Goal: Information Seeking & Learning: Learn about a topic

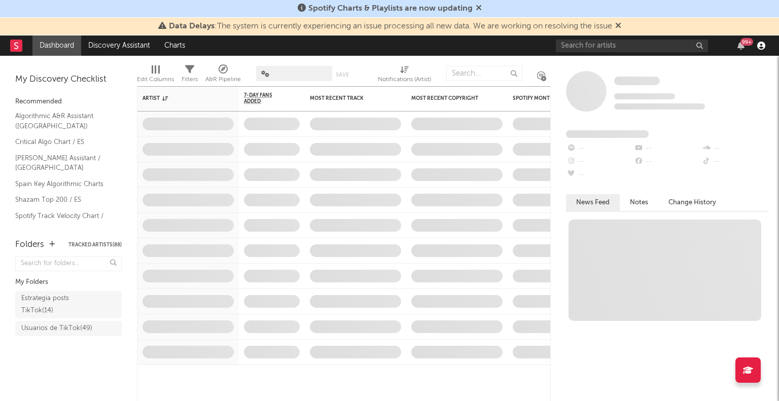
click at [761, 44] on icon "button" at bounding box center [761, 46] width 8 height 8
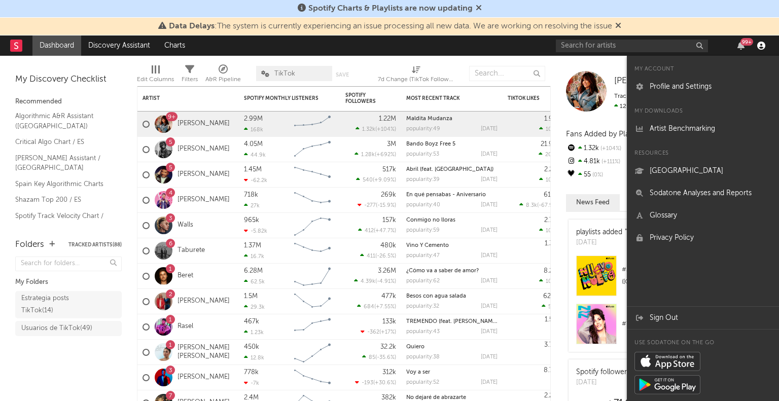
click at [761, 44] on icon "button" at bounding box center [761, 46] width 8 height 8
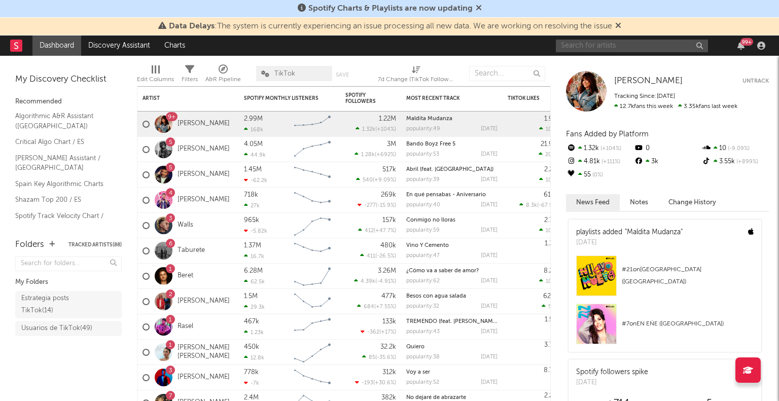
click at [604, 43] on input "text" at bounding box center [632, 46] width 152 height 13
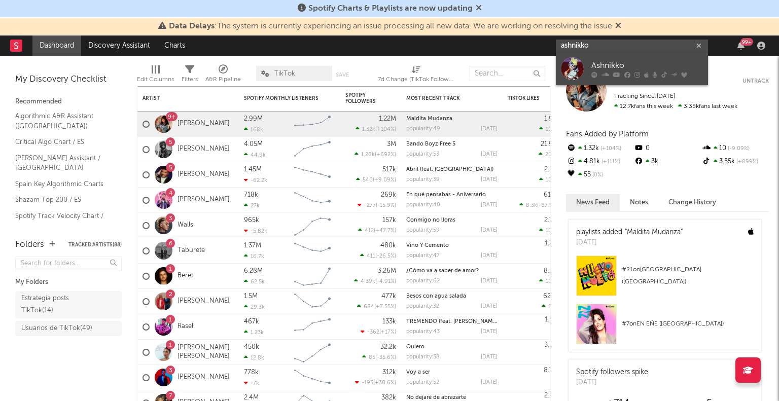
type input "ashnikko"
click at [605, 64] on div "Ashnikko" at bounding box center [648, 66] width 112 height 12
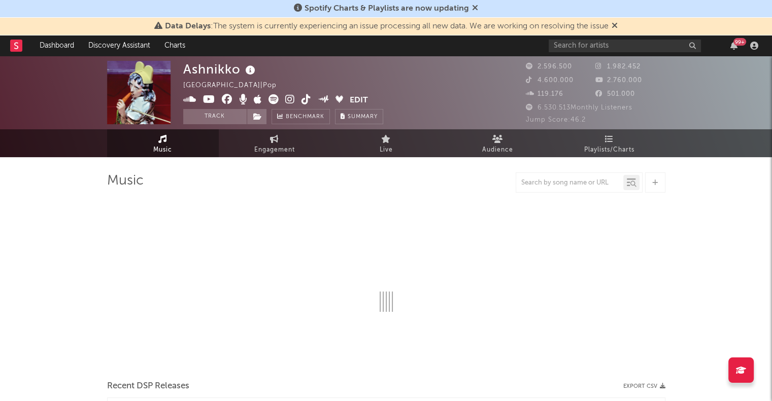
select select "6m"
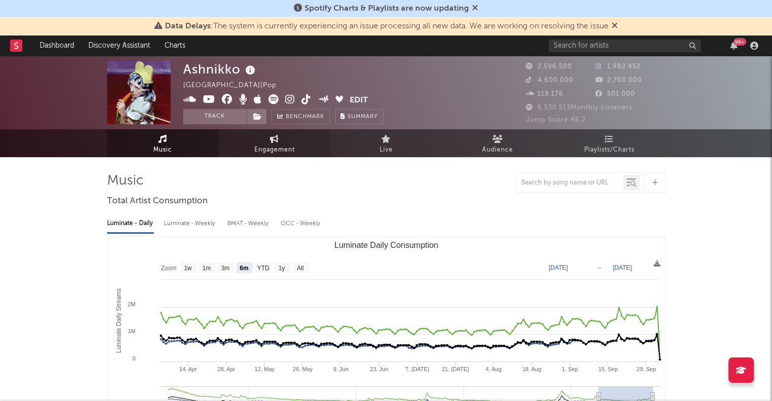
click at [270, 140] on icon at bounding box center [274, 139] width 9 height 8
select select "1w"
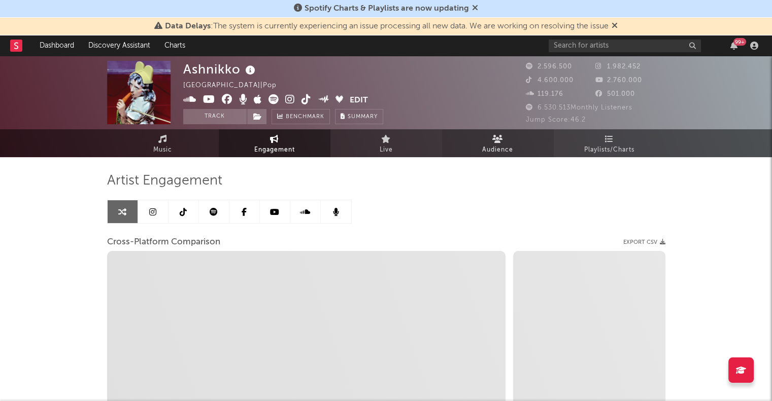
click at [500, 148] on span "Audience" at bounding box center [497, 150] width 31 height 12
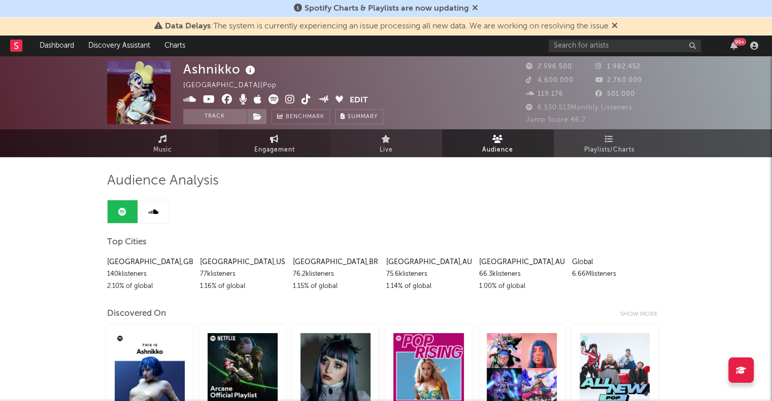
click at [283, 152] on span "Engagement" at bounding box center [274, 150] width 41 height 12
select select "1m"
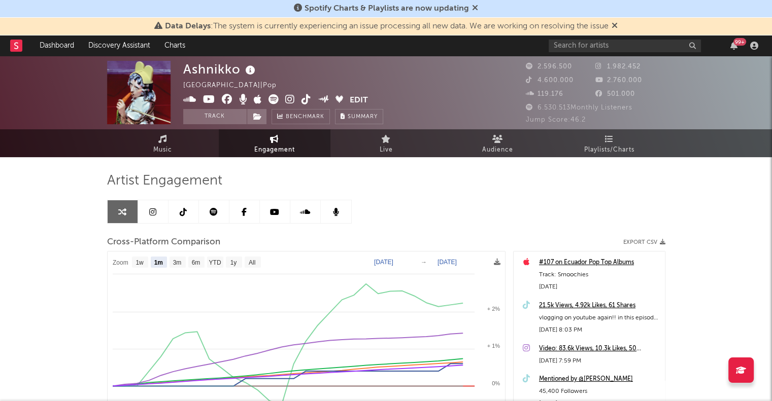
click at [154, 215] on icon at bounding box center [152, 212] width 7 height 8
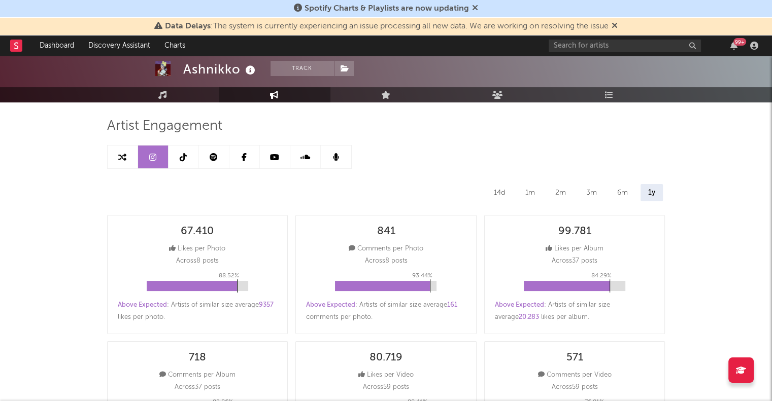
scroll to position [95, 0]
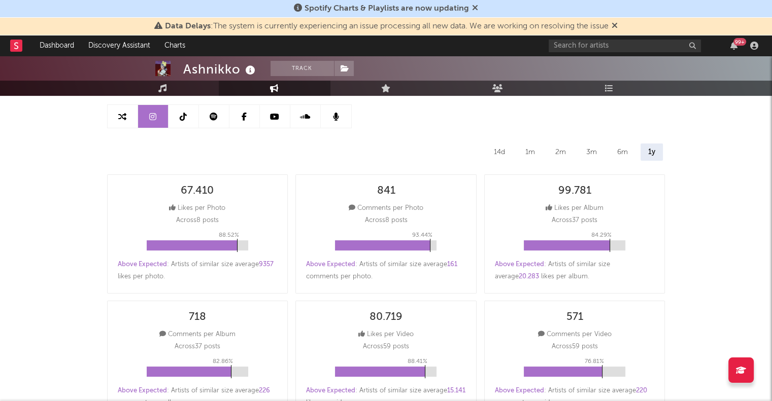
select select "6m"
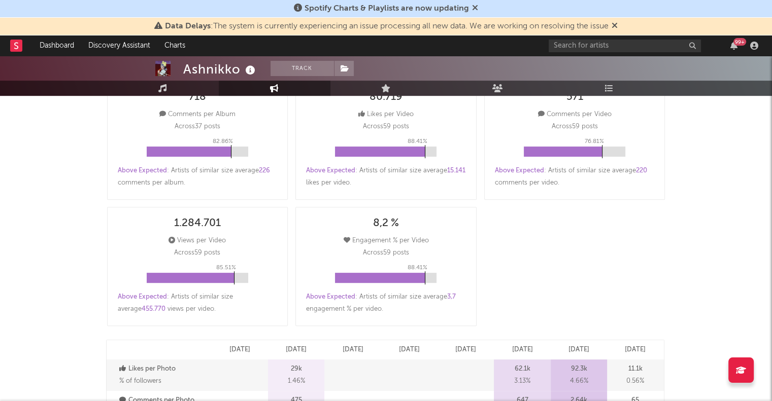
scroll to position [0, 0]
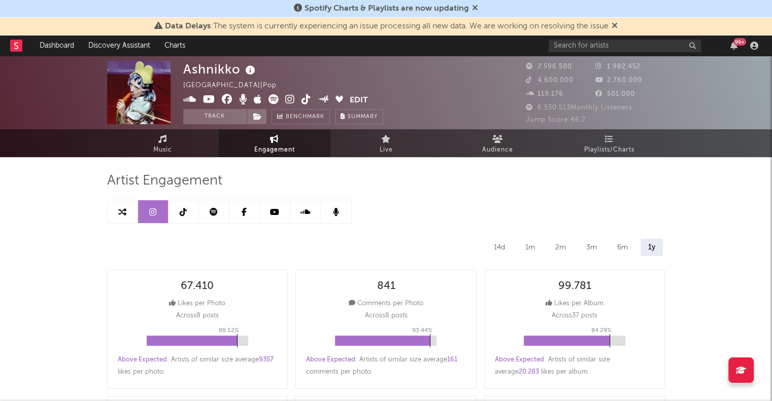
click at [183, 215] on icon at bounding box center [183, 212] width 7 height 8
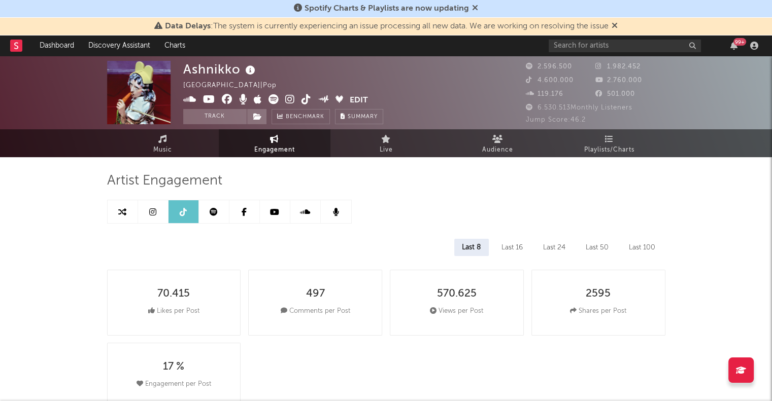
select select "6m"
click at [472, 8] on icon at bounding box center [475, 8] width 6 height 8
